Goal: Task Accomplishment & Management: Use online tool/utility

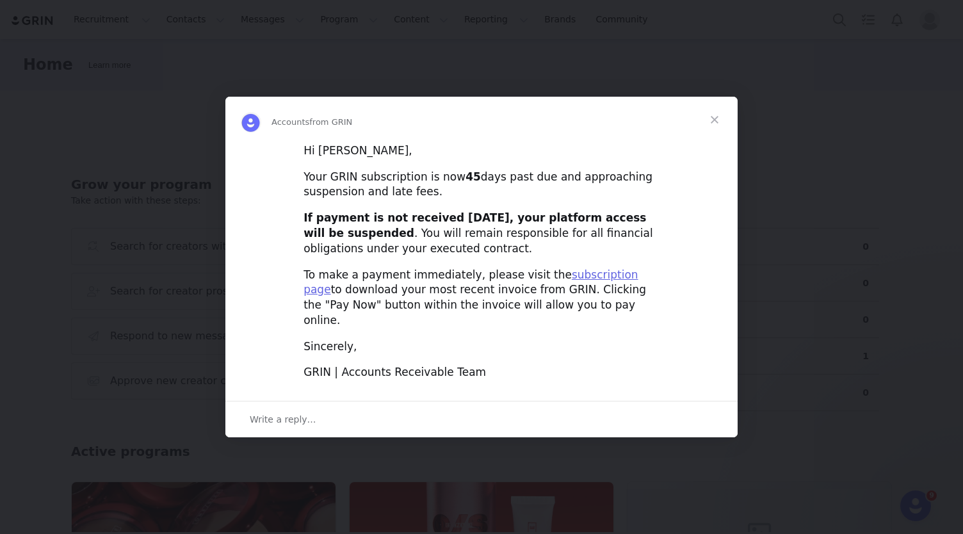
click at [710, 129] on span "Close" at bounding box center [714, 120] width 46 height 46
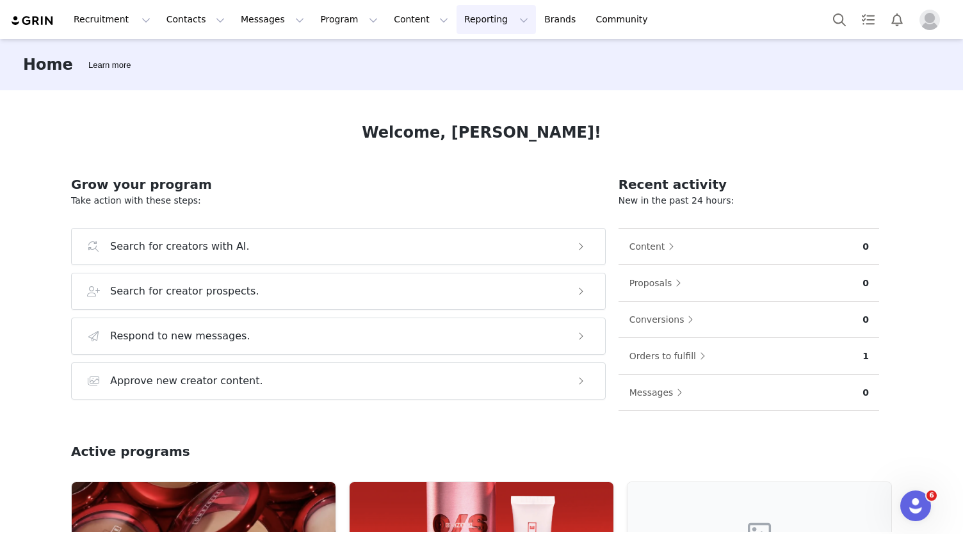
click at [465, 16] on button "Reporting Reporting" at bounding box center [495, 19] width 79 height 29
click at [481, 78] on div "Report Builder" at bounding box center [460, 80] width 86 height 13
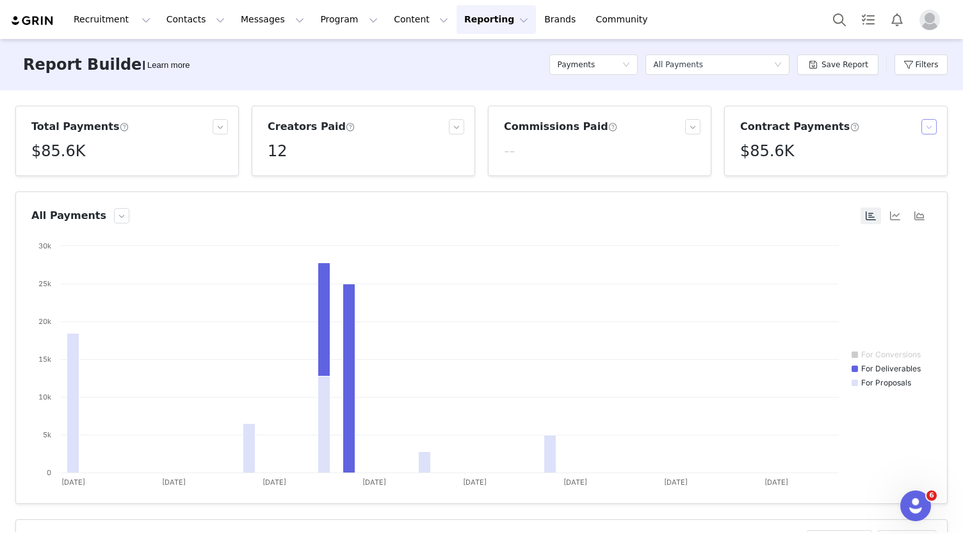
click at [924, 127] on button "button" at bounding box center [928, 126] width 15 height 15
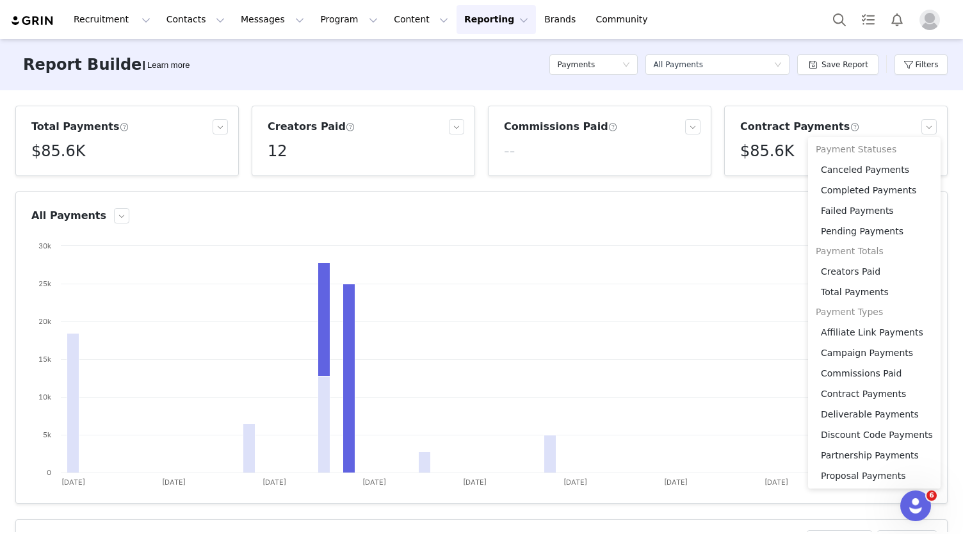
click at [844, 98] on div "Total Payments $85.6K Creators Paid 12 Commissions Paid -- Contract Payments $8…" at bounding box center [481, 311] width 963 height 442
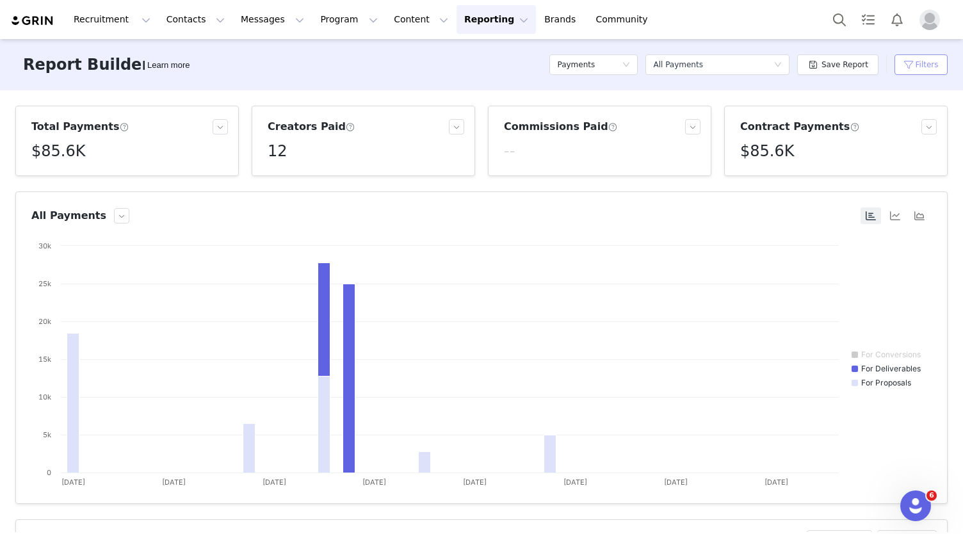
click at [897, 67] on button "Filters" at bounding box center [920, 64] width 53 height 20
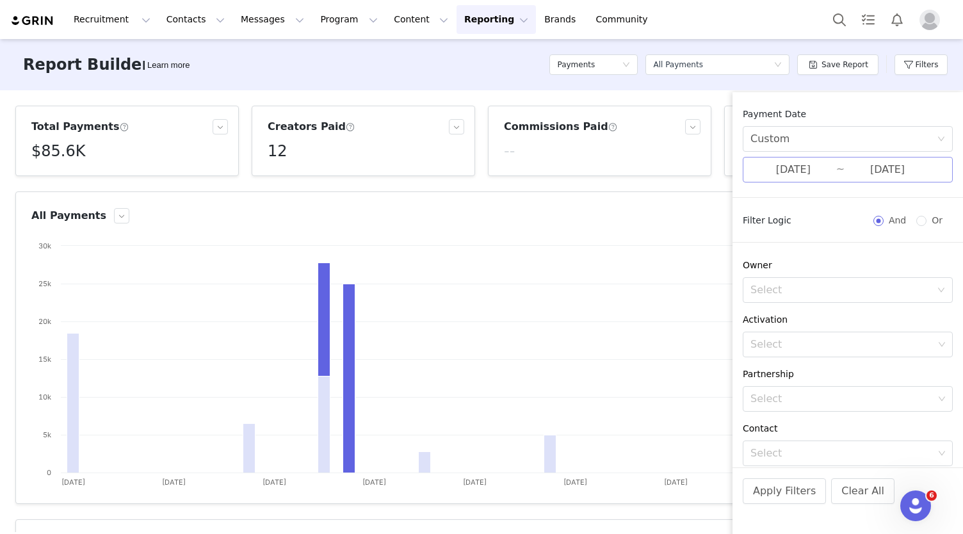
click at [814, 161] on input "[DATE]" at bounding box center [793, 169] width 86 height 17
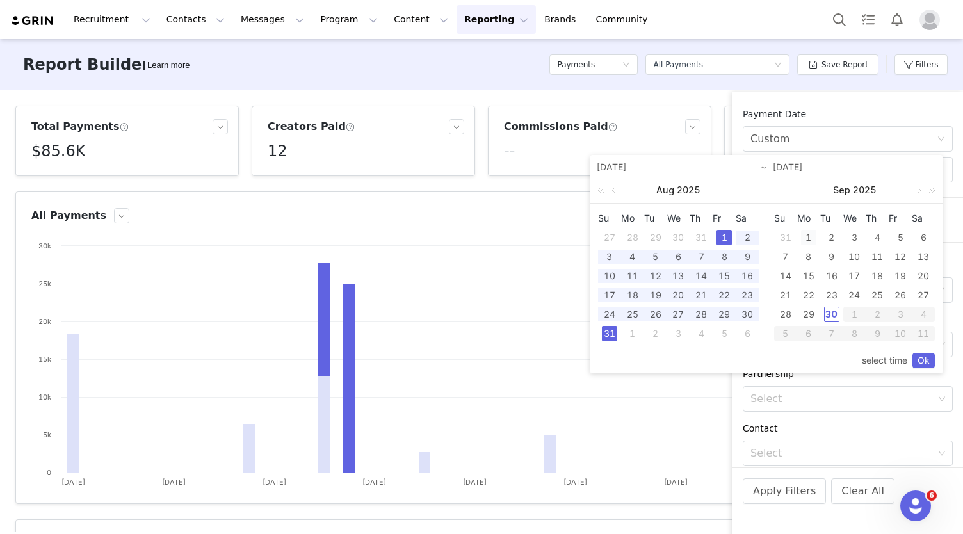
click at [805, 232] on div "1" at bounding box center [808, 237] width 15 height 15
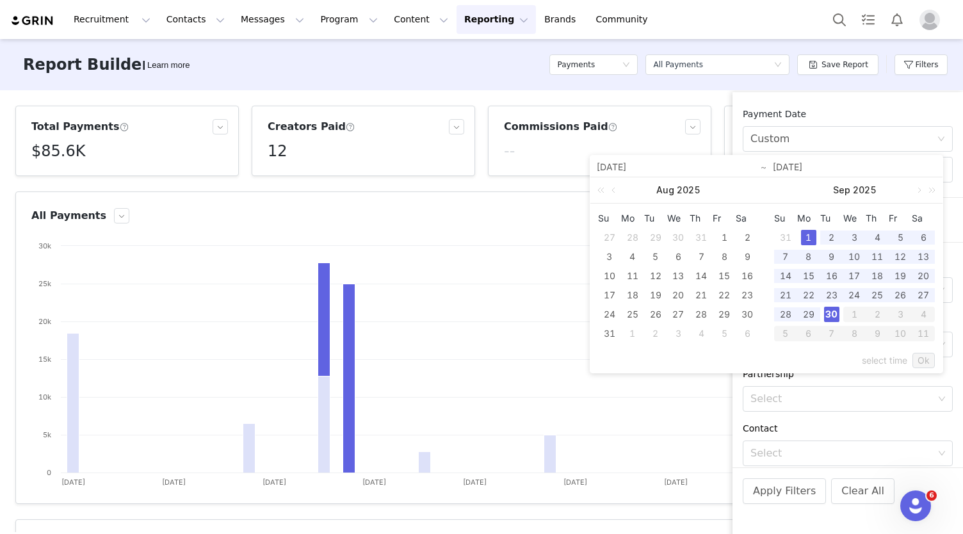
click at [831, 318] on div "30" at bounding box center [831, 314] width 15 height 15
type input "[DATE]"
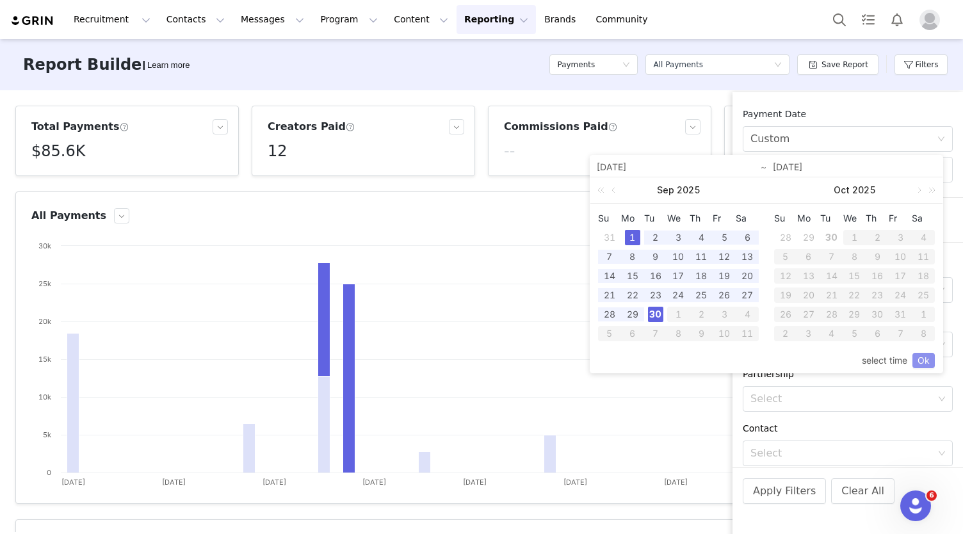
click at [925, 358] on link "Ok" at bounding box center [923, 360] width 22 height 15
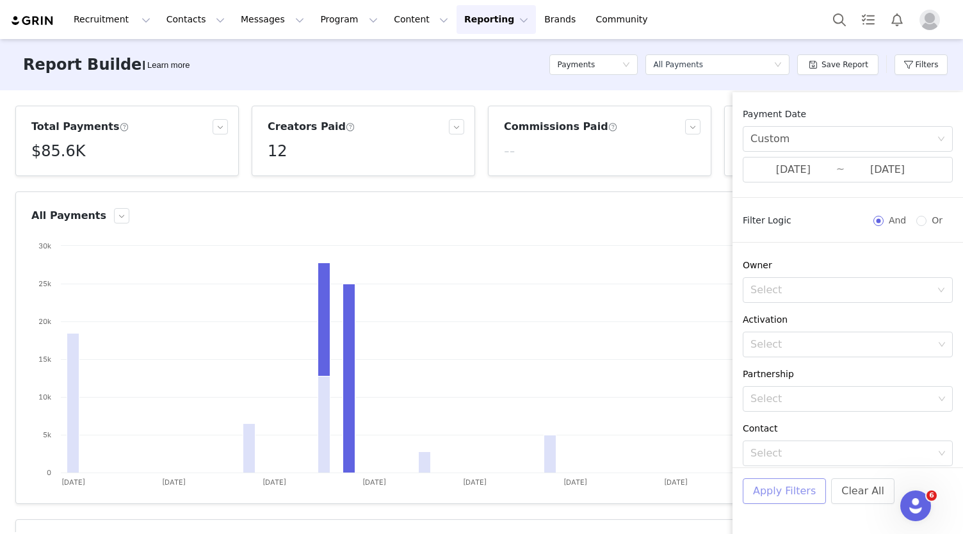
click at [793, 488] on button "Apply Filters" at bounding box center [783, 491] width 83 height 26
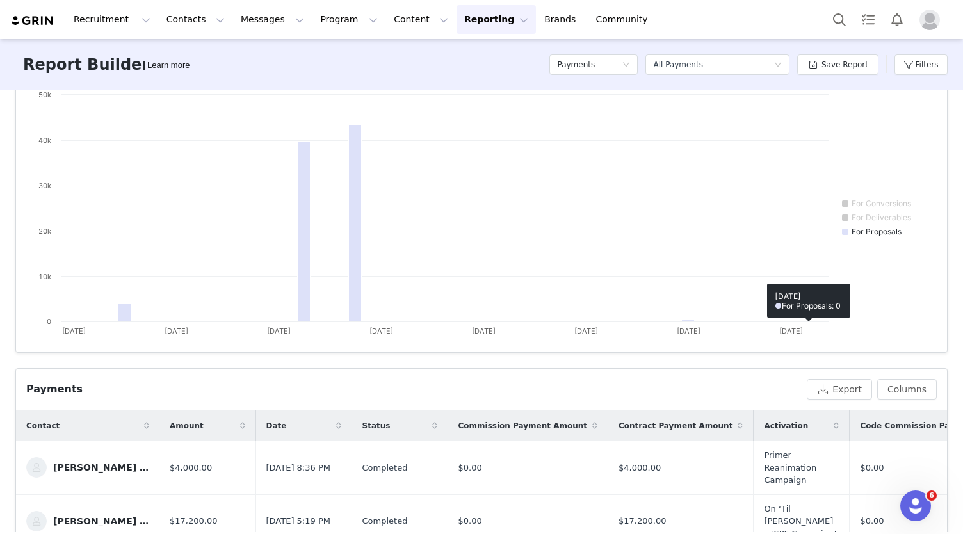
scroll to position [102, 0]
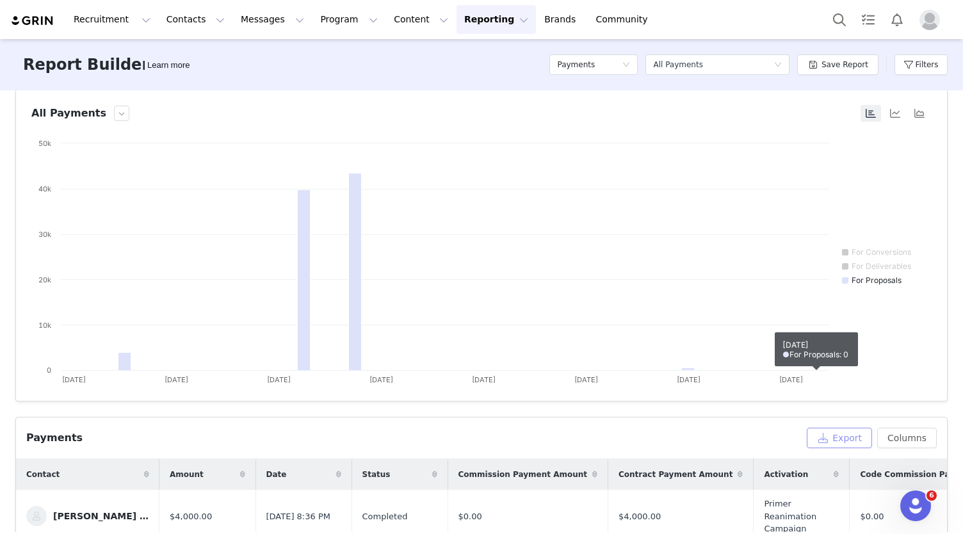
click at [842, 437] on button "Export" at bounding box center [838, 438] width 65 height 20
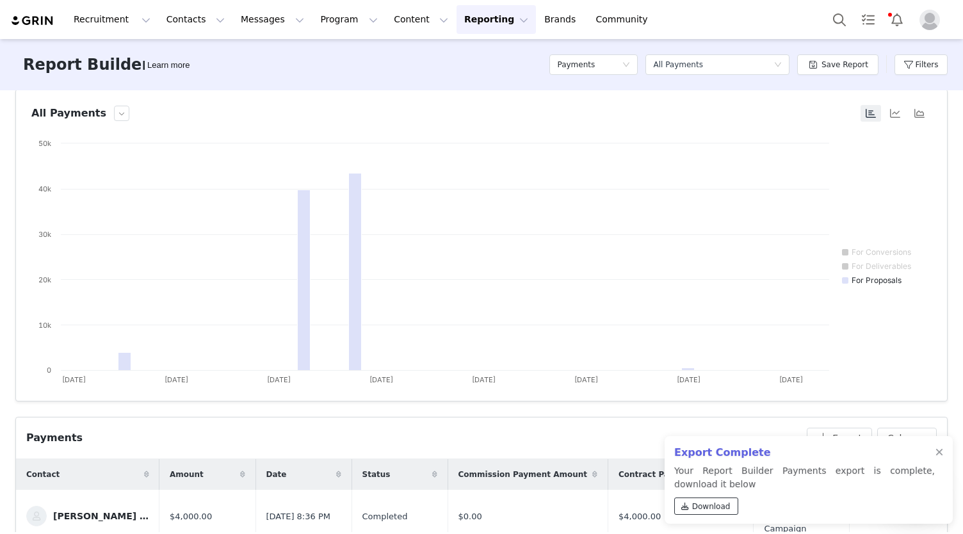
click at [709, 502] on span "Download" at bounding box center [711, 507] width 38 height 12
